Goal: Use online tool/utility: Utilize a website feature to perform a specific function

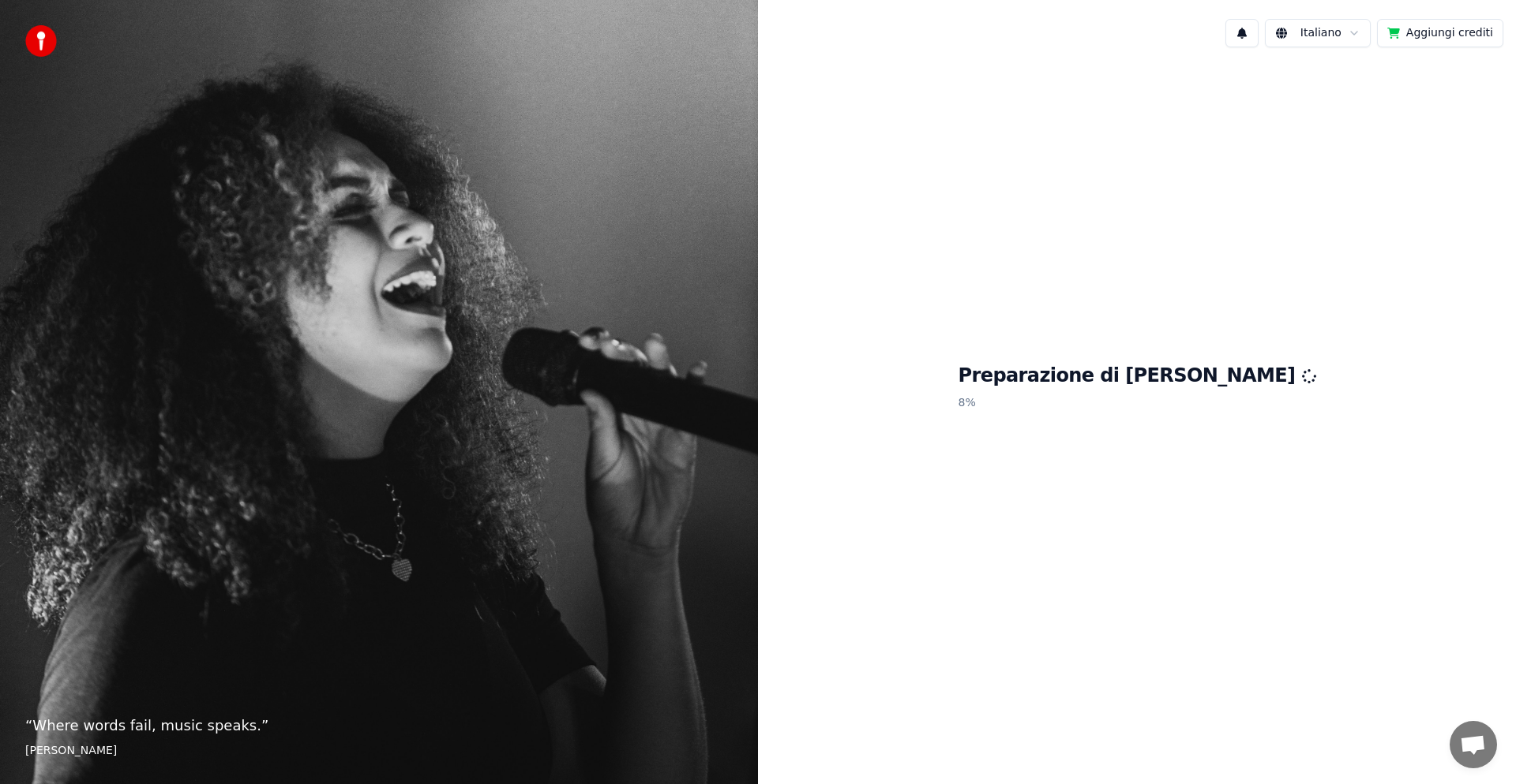
scroll to position [200, 0]
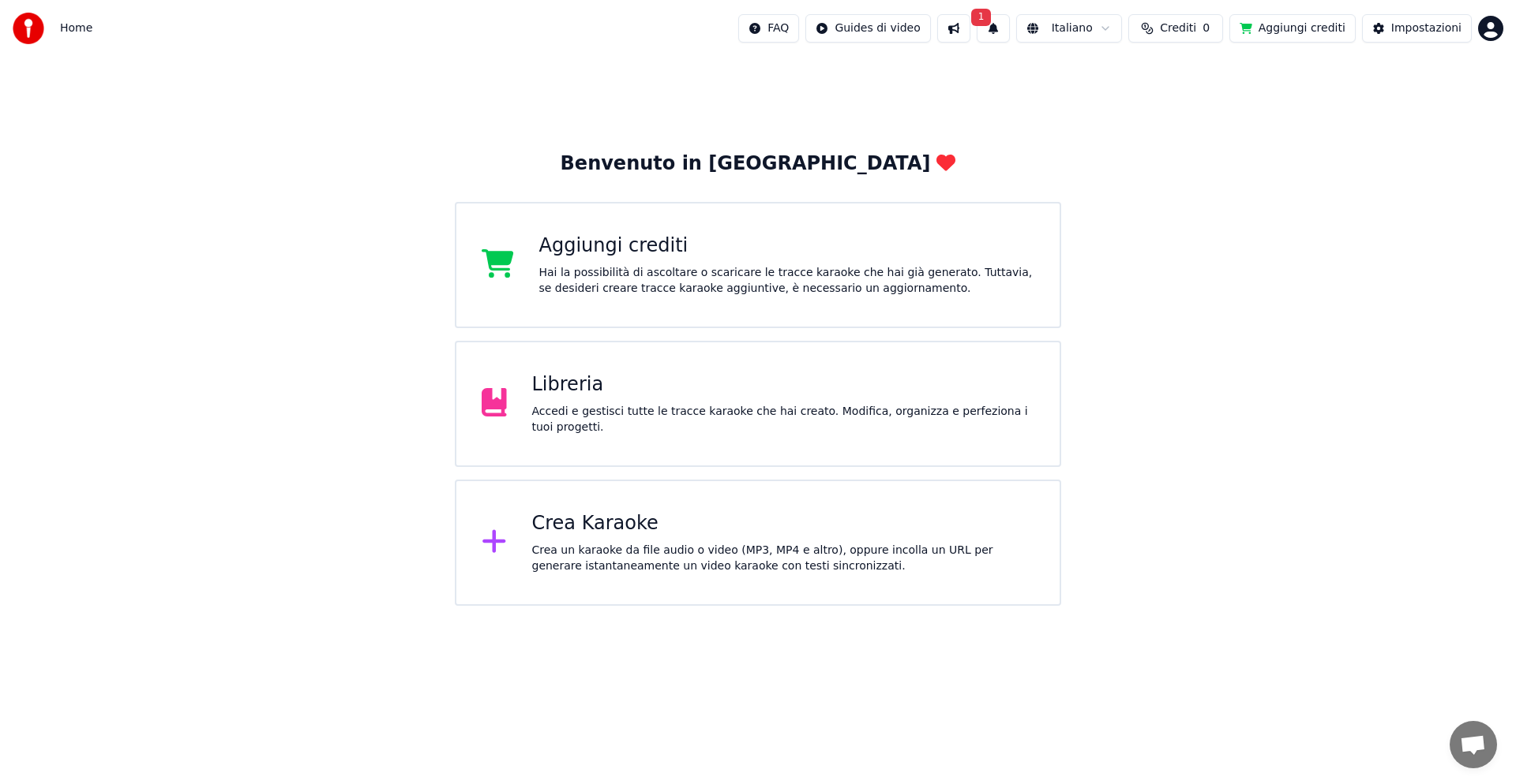
click at [977, 13] on span "1" at bounding box center [981, 17] width 21 height 17
click at [1092, 82] on button "Aggiorna" at bounding box center [1103, 78] width 76 height 29
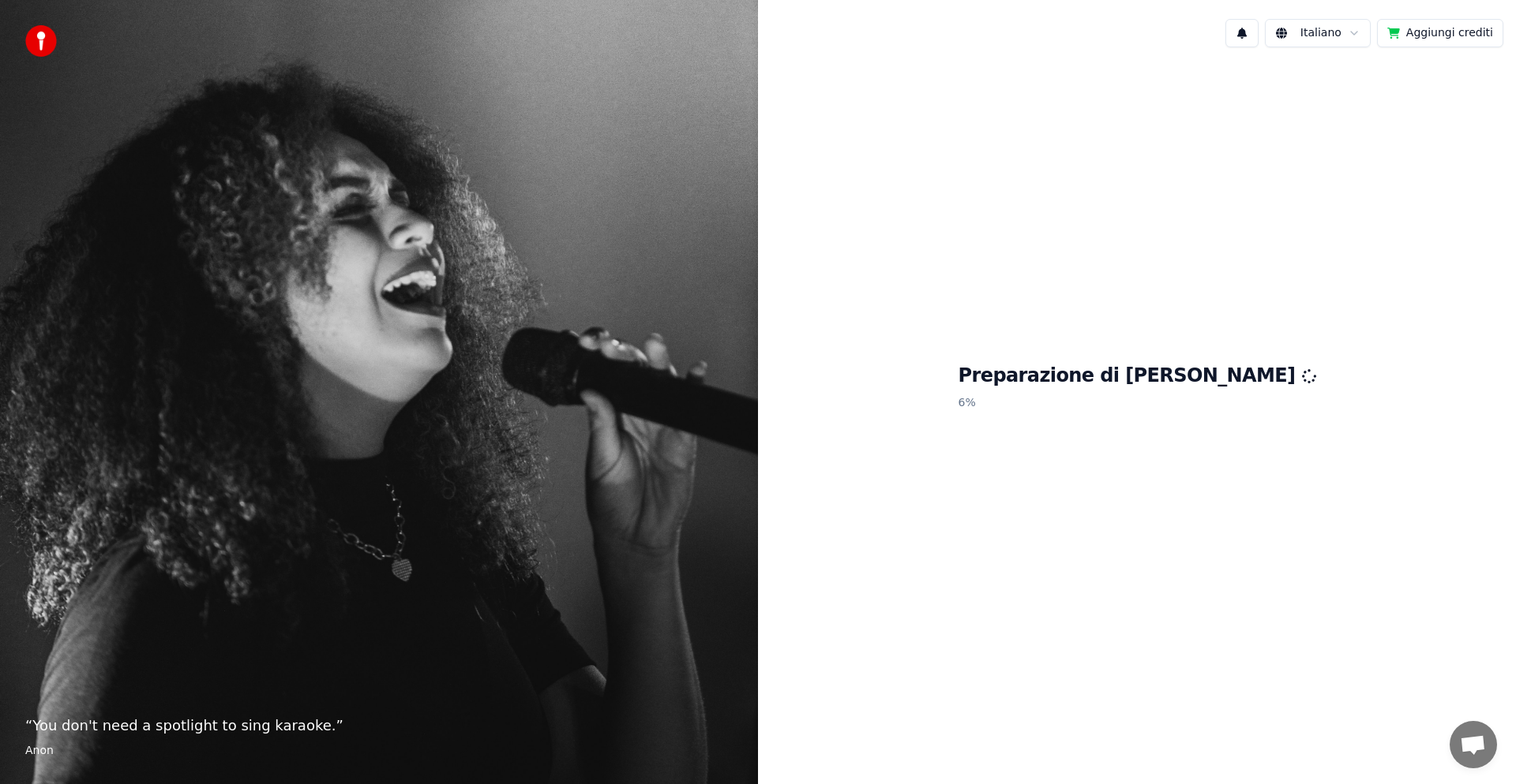
scroll to position [200, 0]
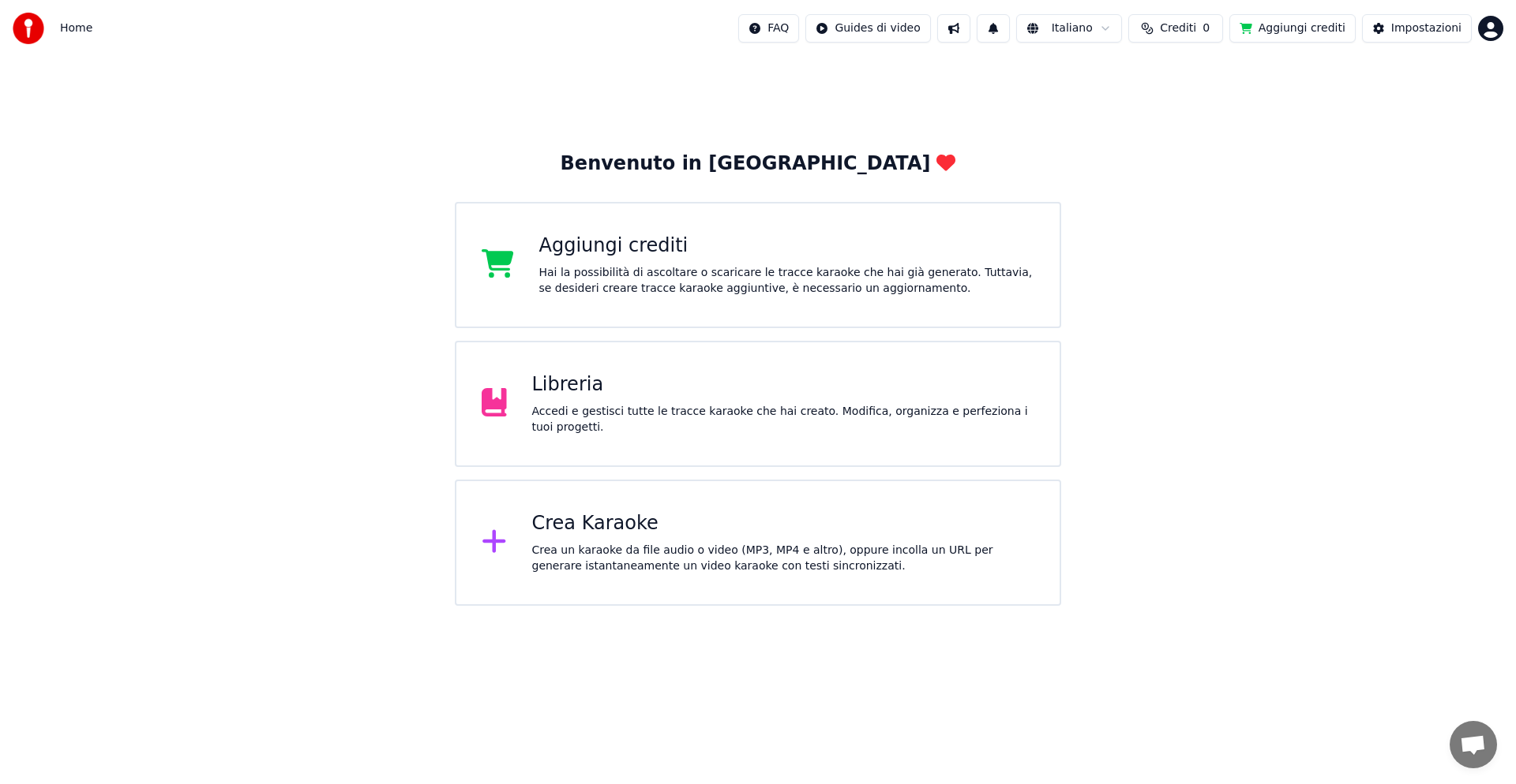
click at [567, 527] on div "Crea Karaoke" at bounding box center [784, 524] width 503 height 25
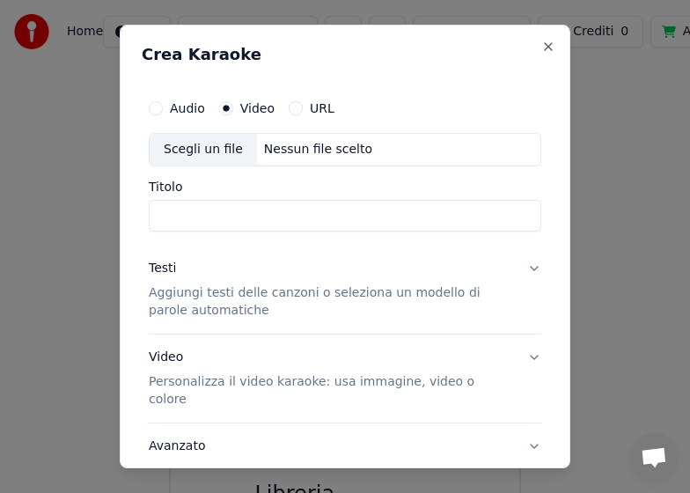
click at [294, 108] on button "URL" at bounding box center [296, 108] width 14 height 14
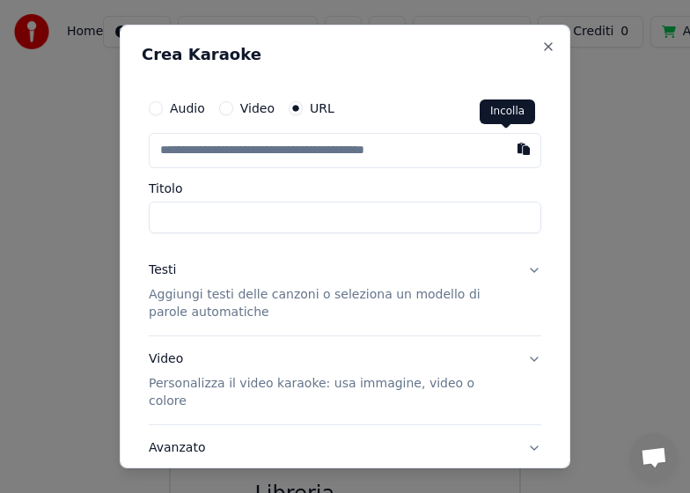
click at [506, 153] on button "button" at bounding box center [523, 149] width 35 height 32
click at [506, 147] on button "button" at bounding box center [523, 149] width 35 height 32
click at [322, 152] on input "text" at bounding box center [345, 150] width 393 height 35
drag, startPoint x: 397, startPoint y: 150, endPoint x: 299, endPoint y: 151, distance: 97.8
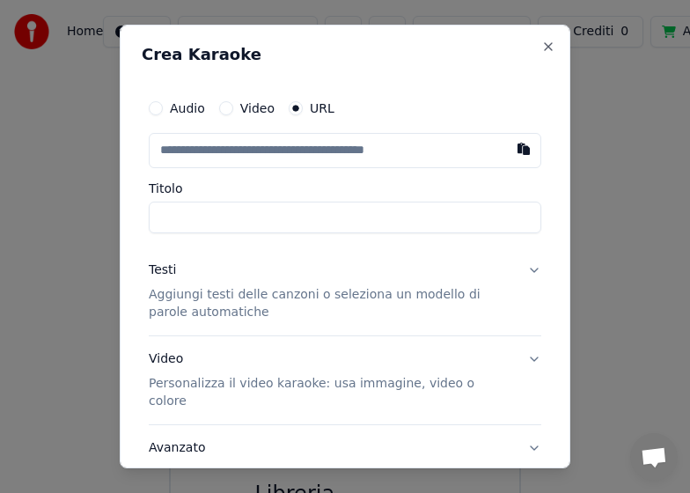
click at [299, 151] on input "text" at bounding box center [345, 150] width 393 height 35
click at [405, 150] on input "text" at bounding box center [345, 150] width 393 height 35
click at [224, 108] on button "Video" at bounding box center [226, 108] width 14 height 14
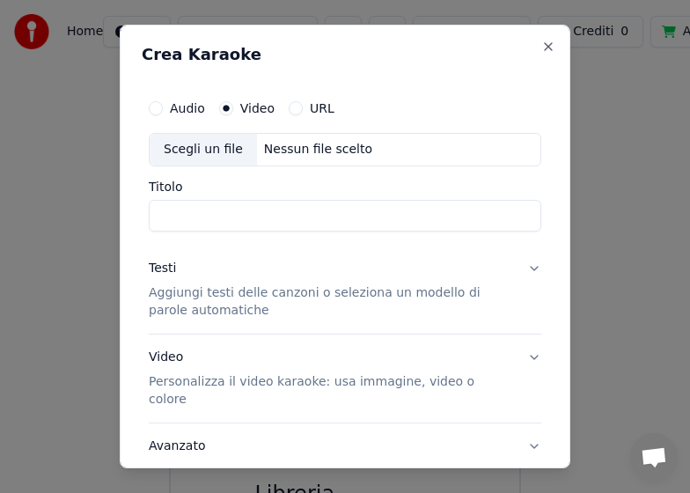
click at [202, 147] on div "Scegli un file" at bounding box center [203, 150] width 107 height 32
type input "**********"
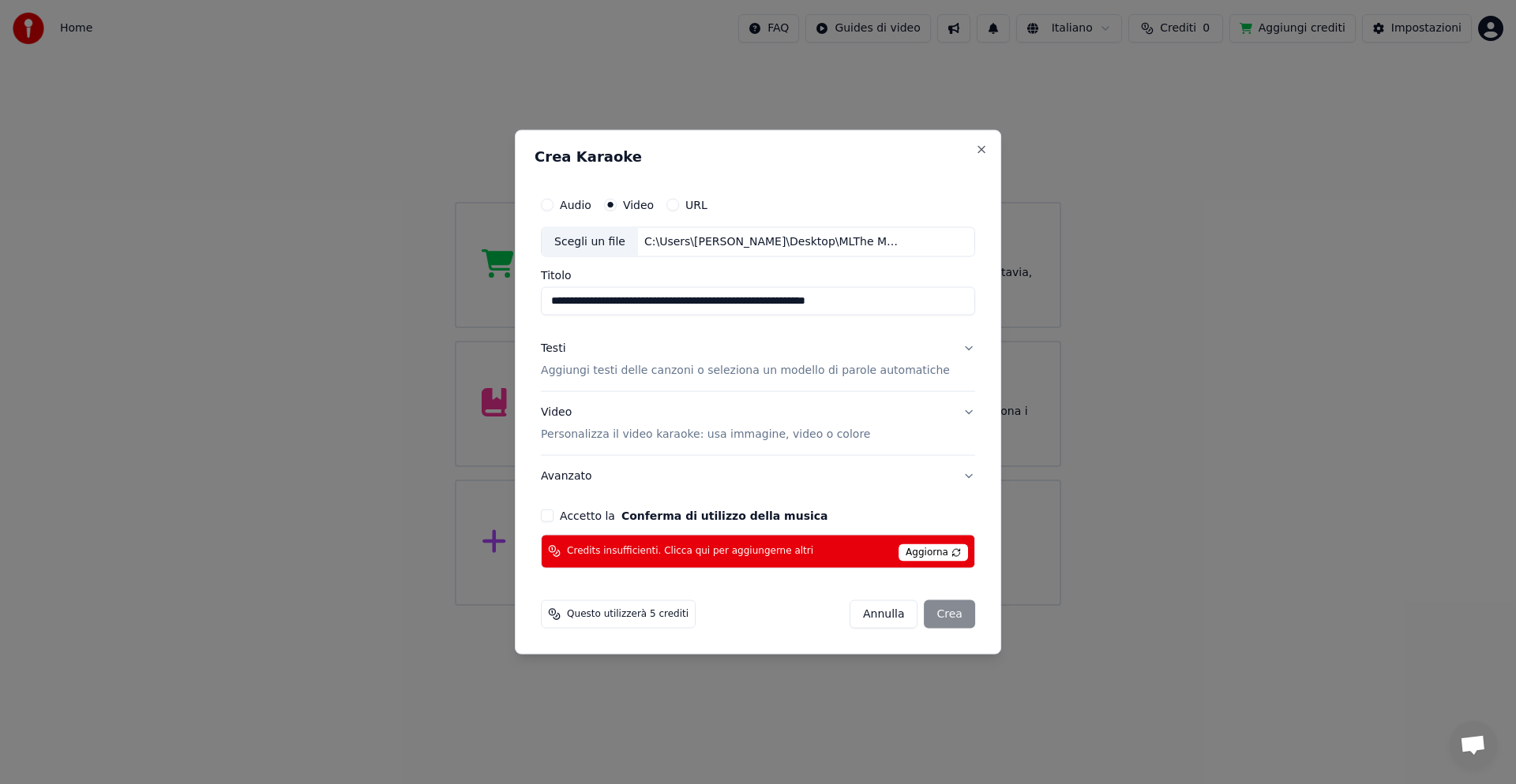
click at [553, 517] on button "Accetto la Conferma di utilizzo della musica" at bounding box center [547, 515] width 13 height 13
click at [931, 615] on div "[PERSON_NAME]" at bounding box center [913, 614] width 126 height 29
click at [931, 614] on div "[PERSON_NAME]" at bounding box center [913, 614] width 126 height 29
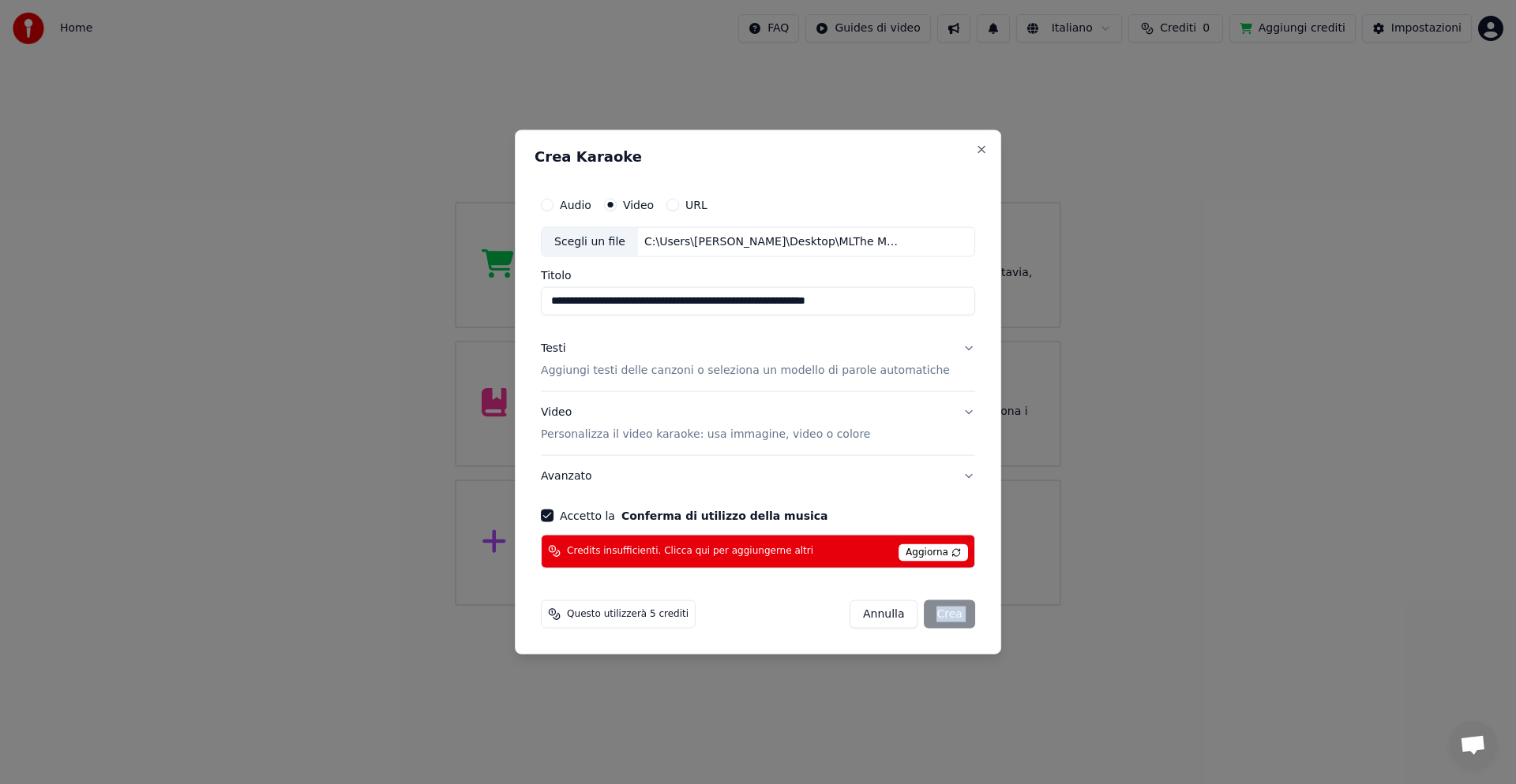
click at [946, 347] on button "Testi Aggiungi testi delle canzoni o seleziona un modello di parole automatiche" at bounding box center [758, 359] width 434 height 63
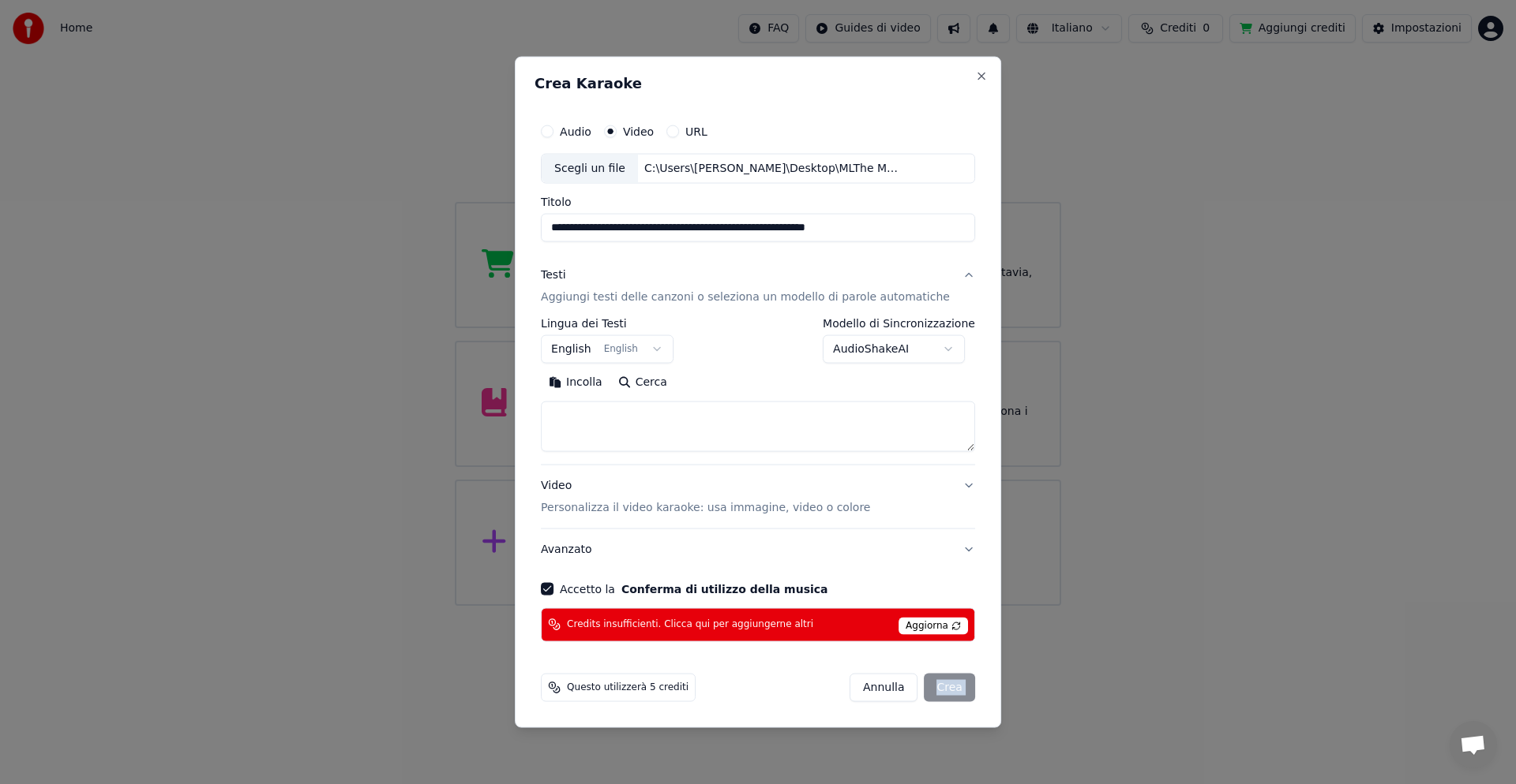
click at [593, 349] on button "English English" at bounding box center [607, 349] width 133 height 29
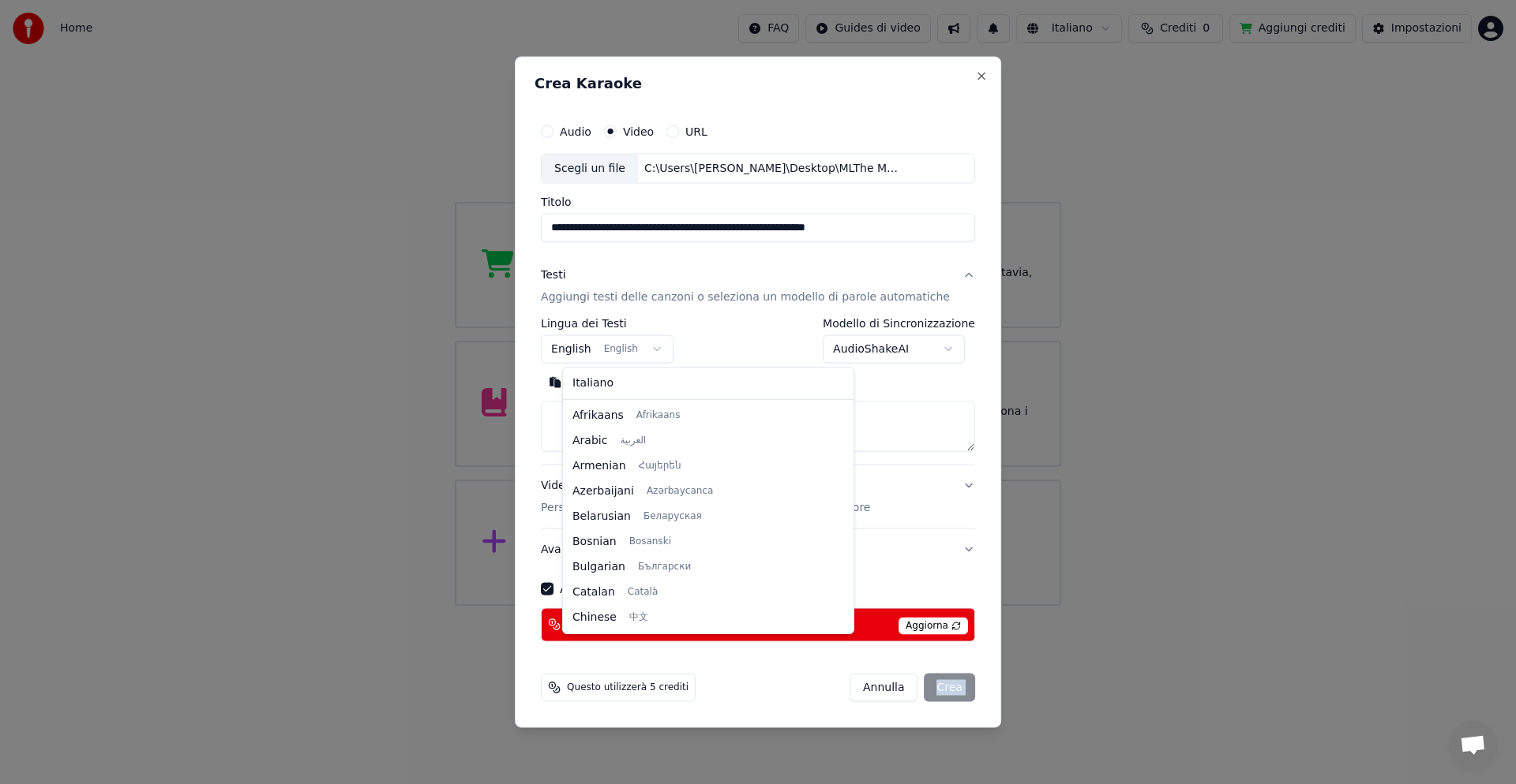
scroll to position [126, 0]
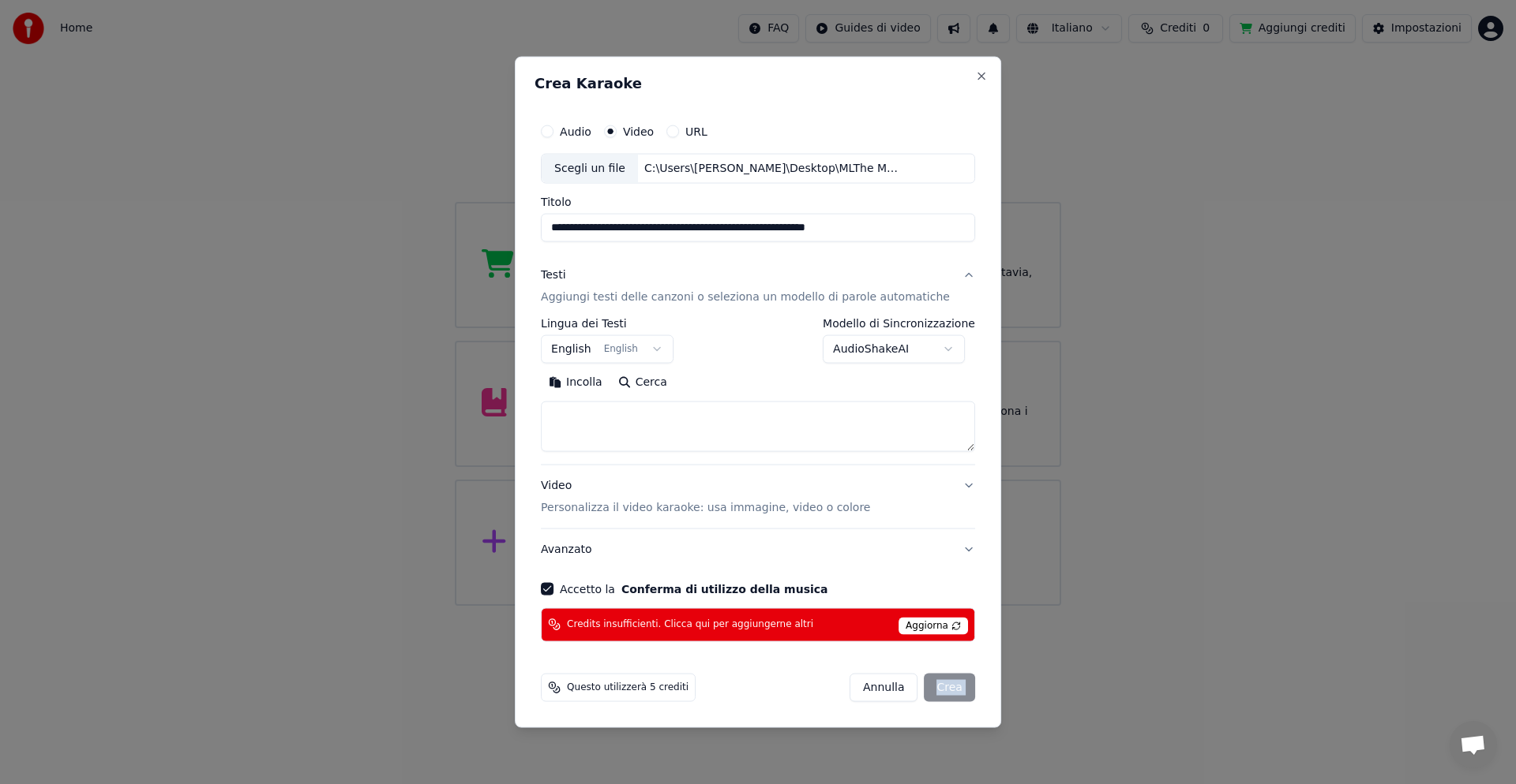
click at [947, 484] on button "Video Personalizza il video karaoke: usa immagine, video o colore" at bounding box center [758, 497] width 434 height 63
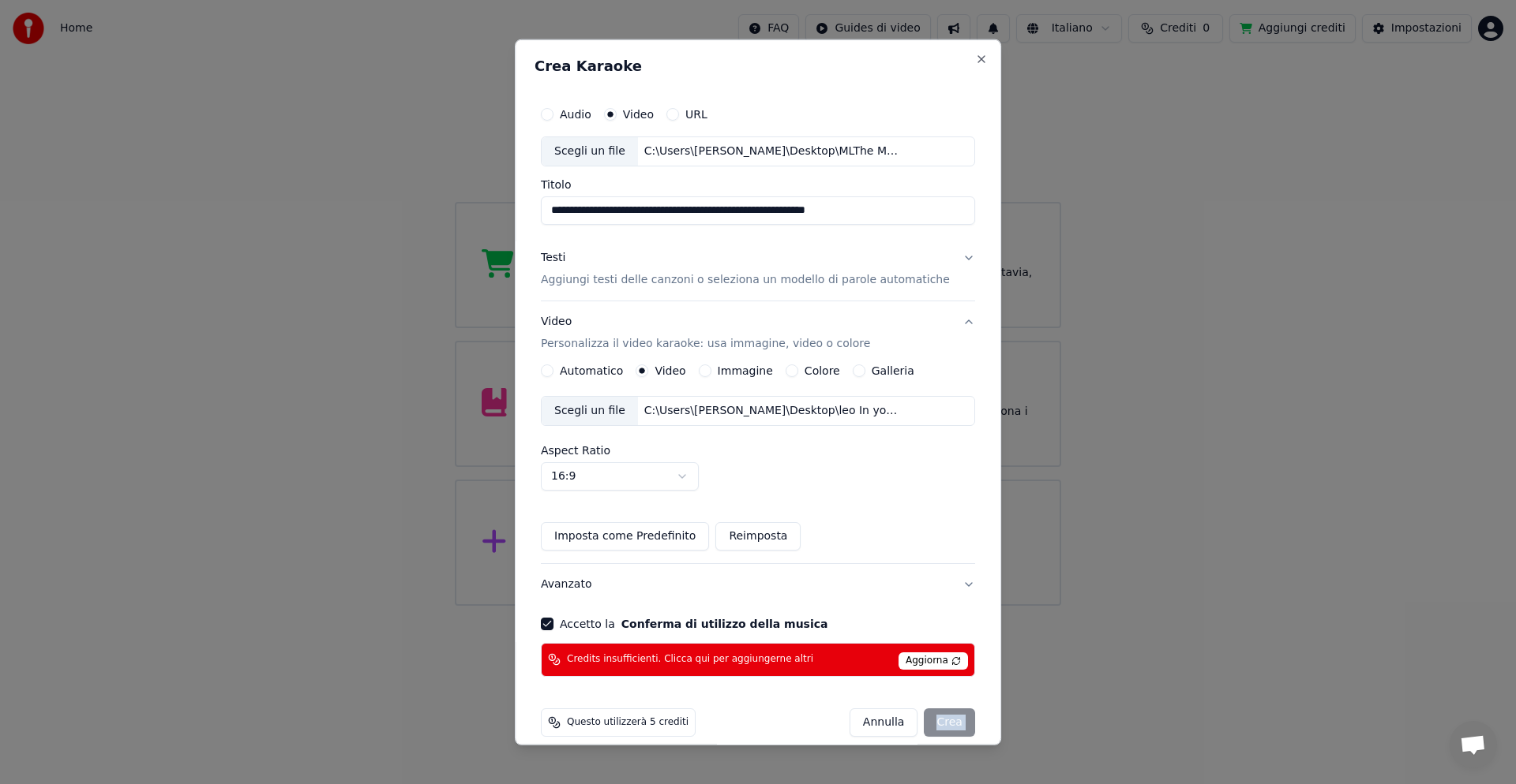
click at [553, 371] on button "Automatico" at bounding box center [547, 371] width 13 height 13
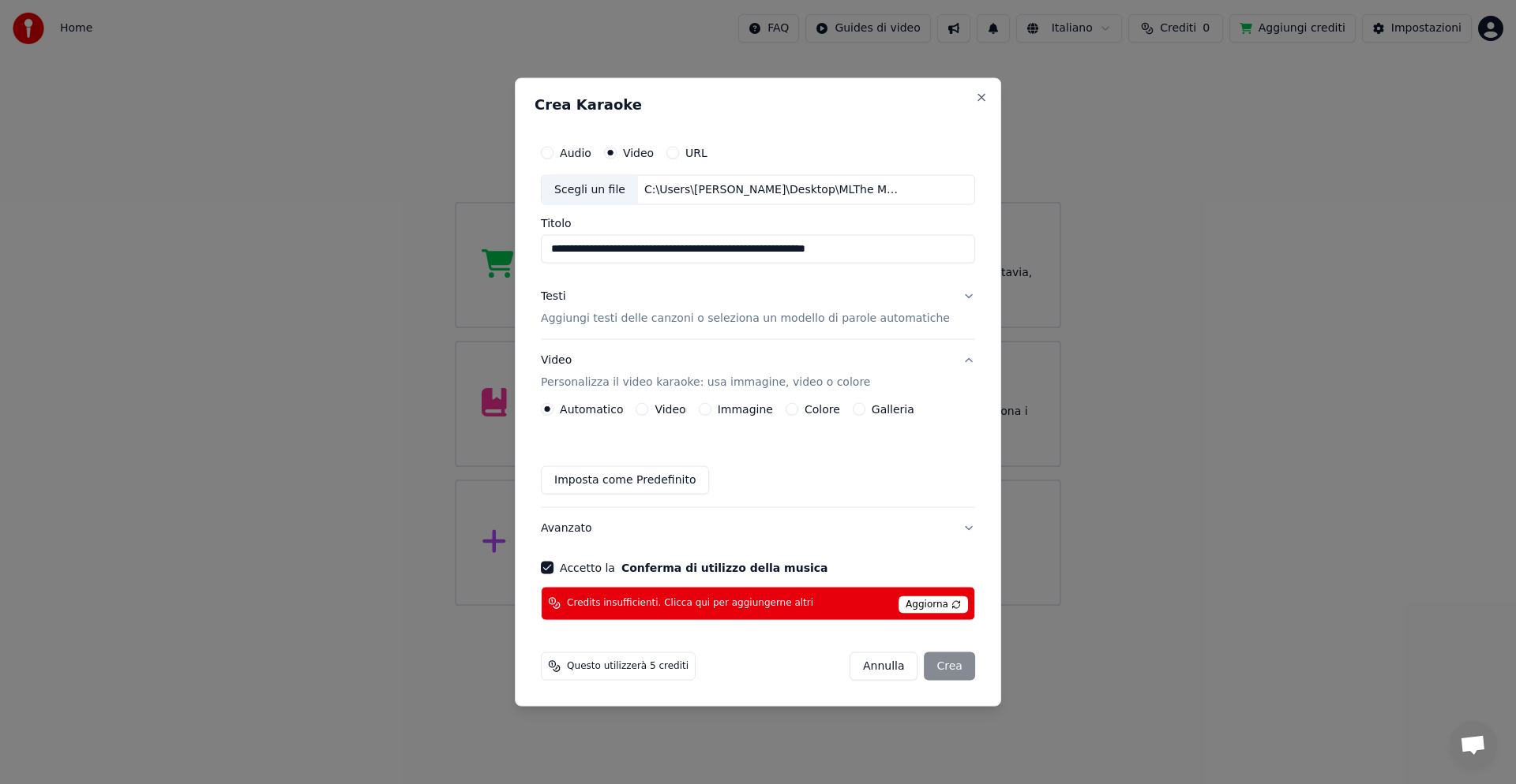
click at [900, 603] on span "Aggiorna" at bounding box center [932, 604] width 69 height 17
click at [922, 666] on div "[PERSON_NAME]" at bounding box center [913, 666] width 126 height 29
click at [932, 665] on div "[PERSON_NAME]" at bounding box center [913, 666] width 126 height 29
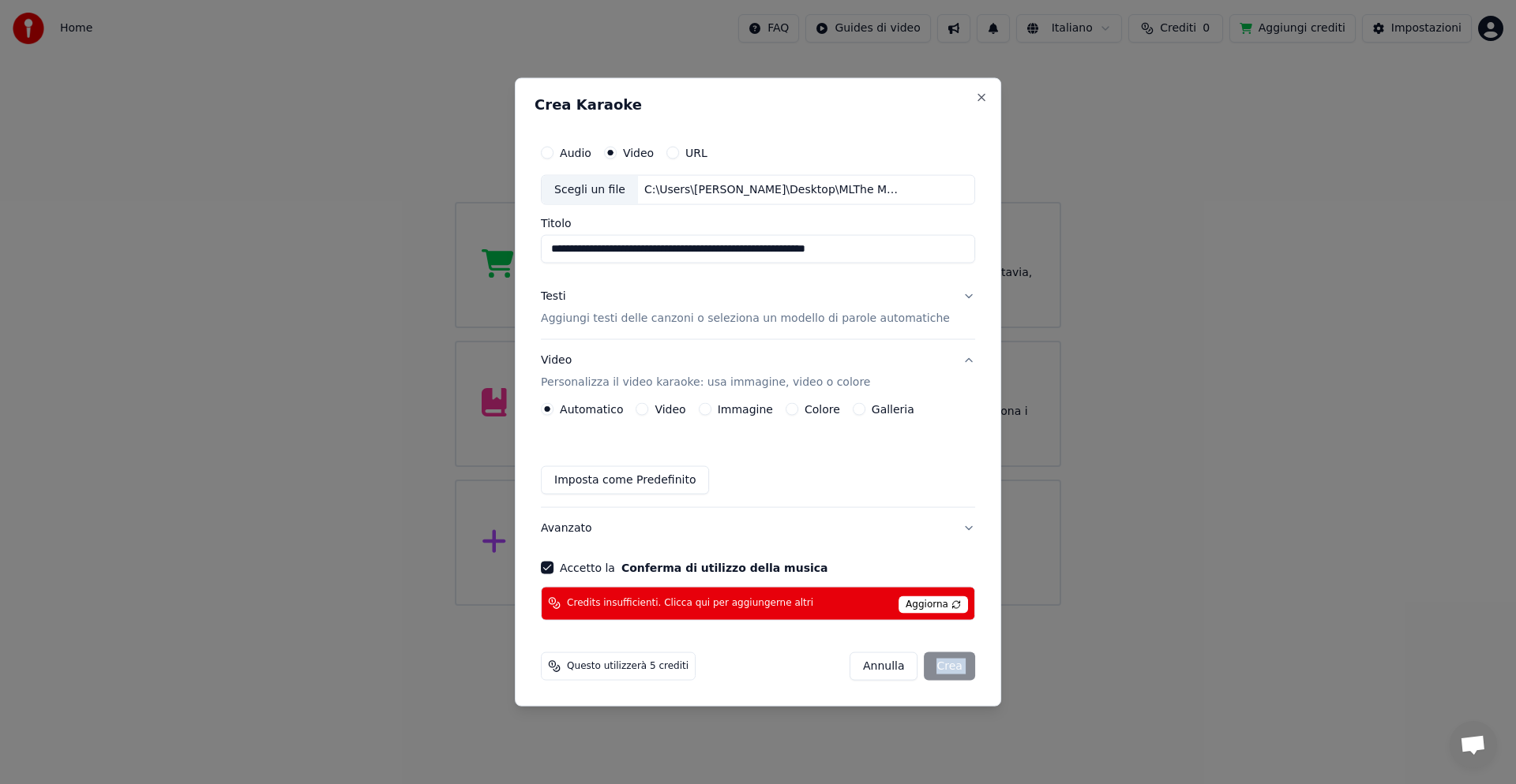
click at [932, 665] on div "[PERSON_NAME]" at bounding box center [913, 666] width 126 height 29
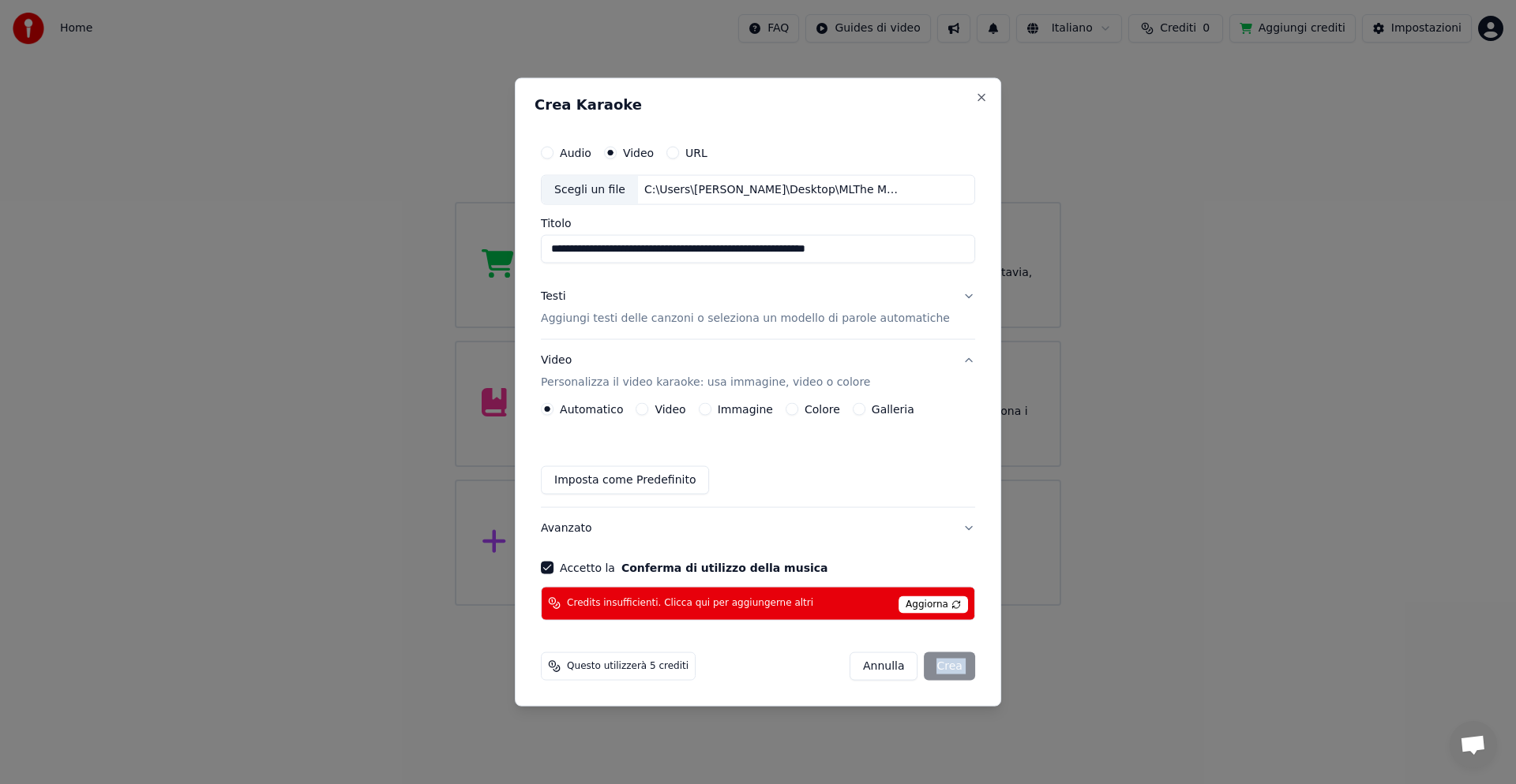
click at [935, 665] on div "[PERSON_NAME]" at bounding box center [913, 666] width 126 height 29
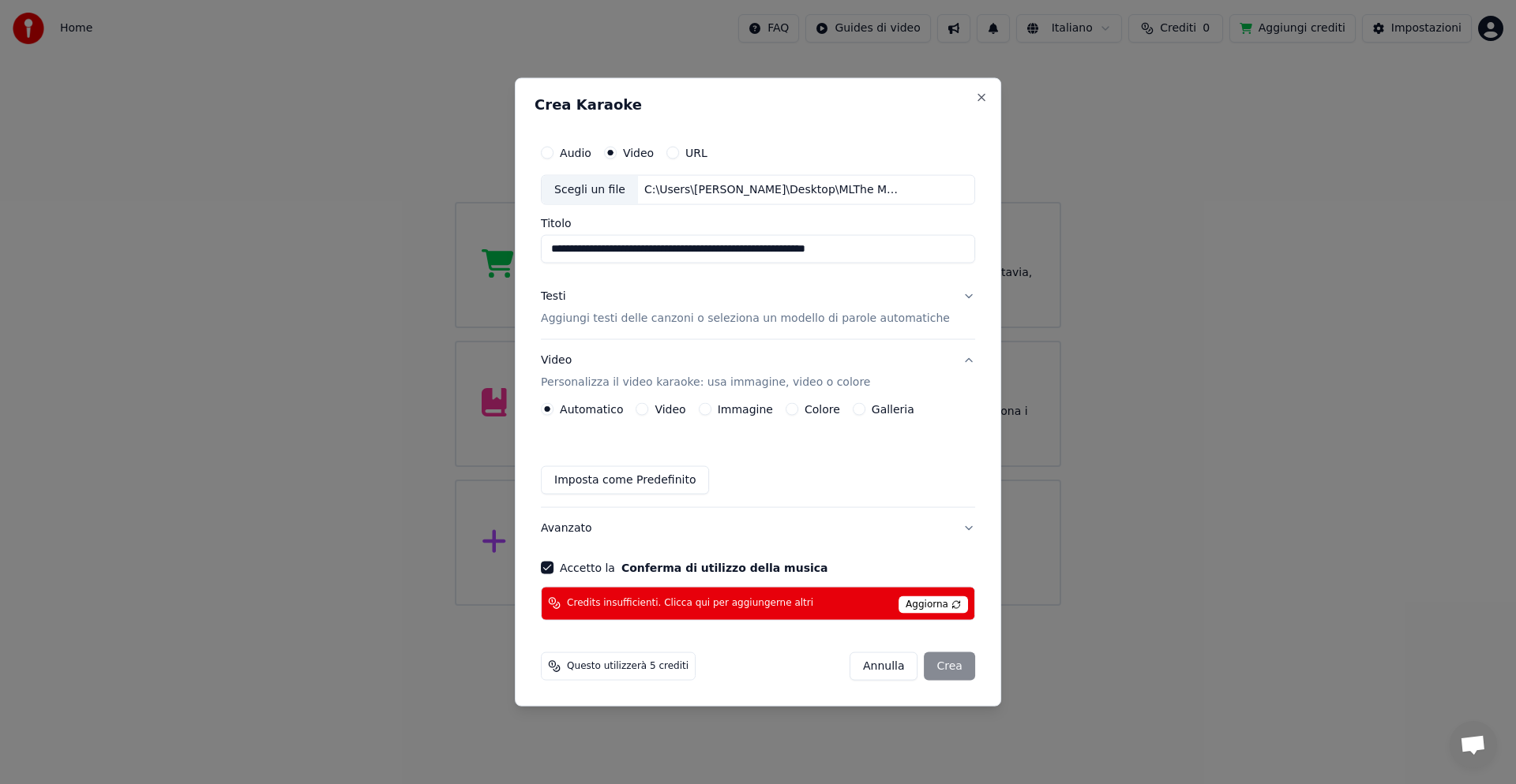
click at [677, 665] on span "Questo utilizzerà 5 crediti" at bounding box center [628, 666] width 122 height 13
click at [923, 665] on div "[PERSON_NAME]" at bounding box center [913, 666] width 126 height 29
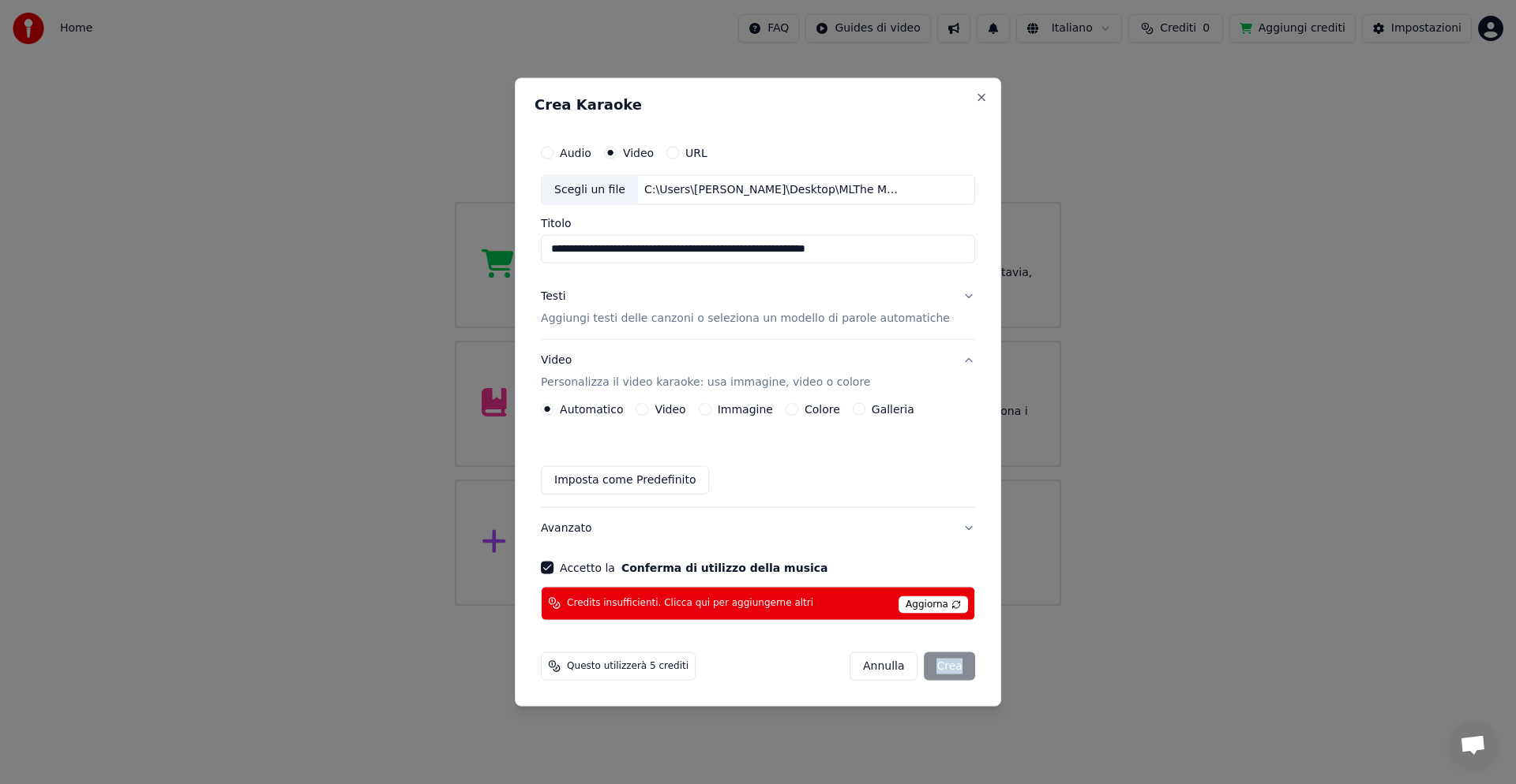
click at [923, 665] on div "[PERSON_NAME]" at bounding box center [913, 666] width 126 height 29
click at [923, 664] on div "[PERSON_NAME]" at bounding box center [913, 666] width 126 height 29
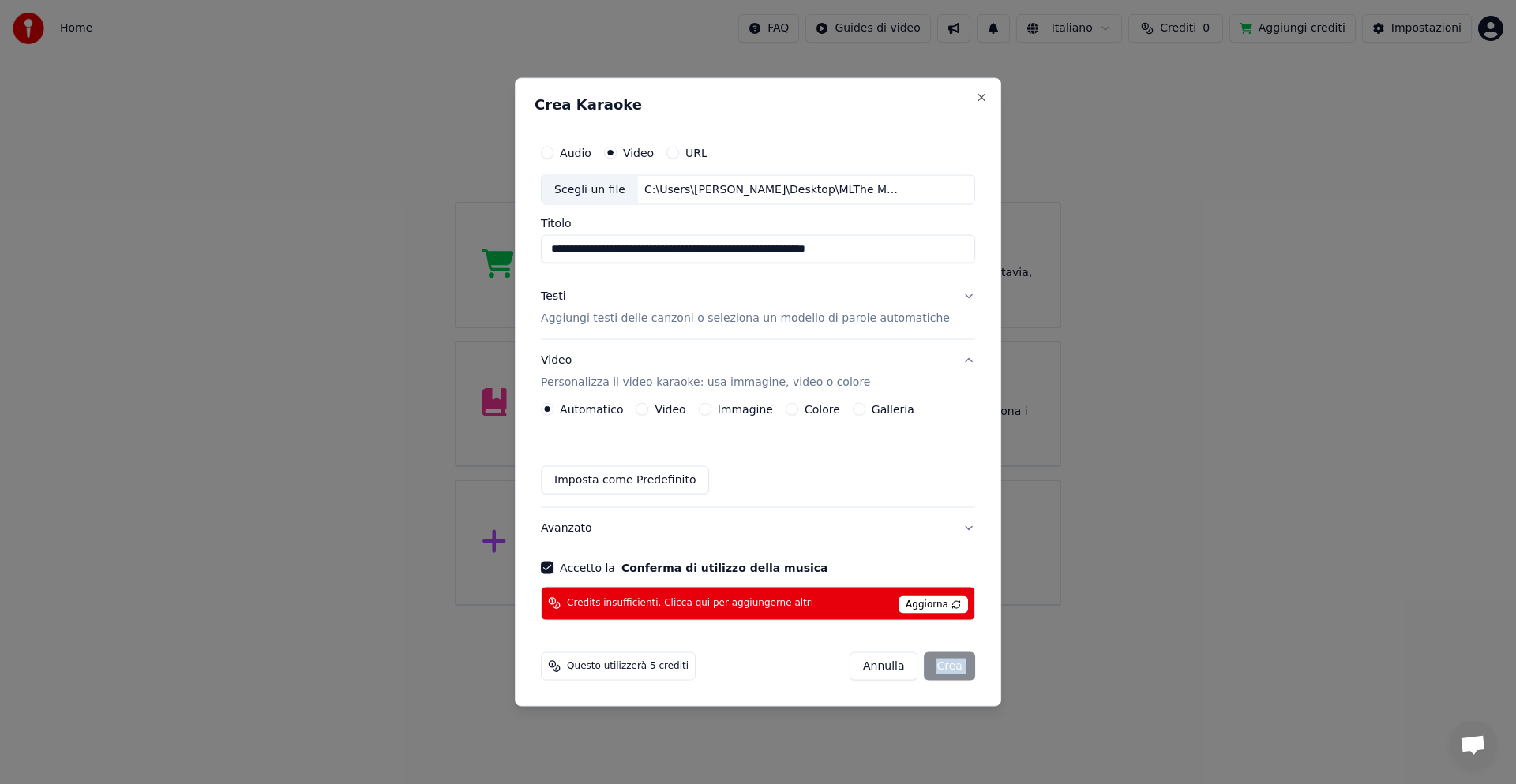
click at [923, 664] on div "[PERSON_NAME]" at bounding box center [913, 666] width 126 height 29
click at [933, 667] on div "[PERSON_NAME]" at bounding box center [913, 666] width 126 height 29
